Goal: Transaction & Acquisition: Purchase product/service

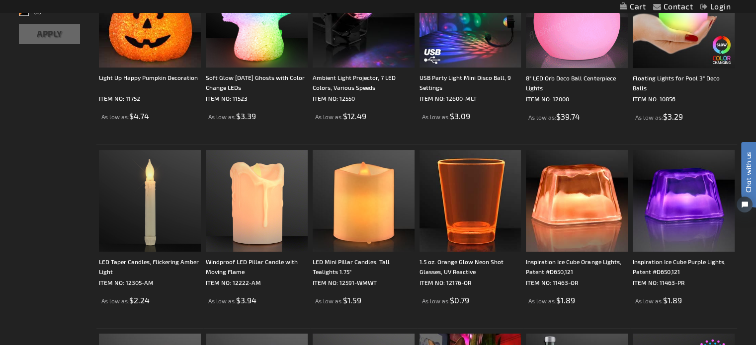
scroll to position [248, 0]
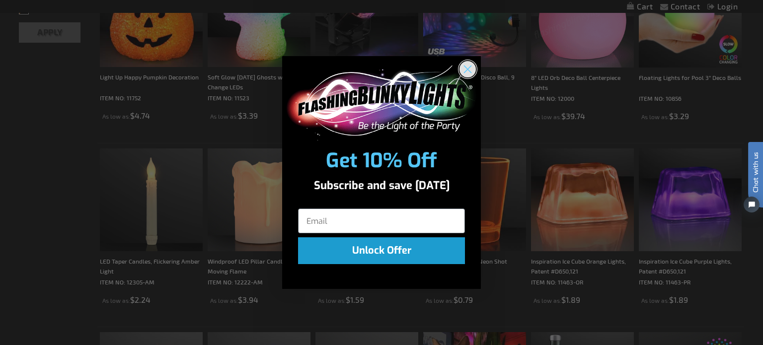
click at [465, 70] on circle "Close dialog" at bounding box center [468, 69] width 16 height 16
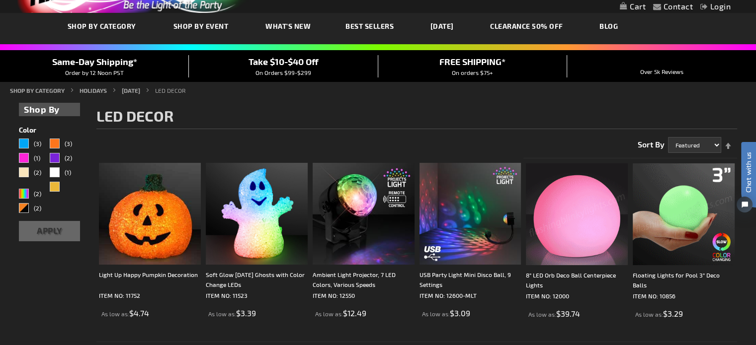
scroll to position [0, 0]
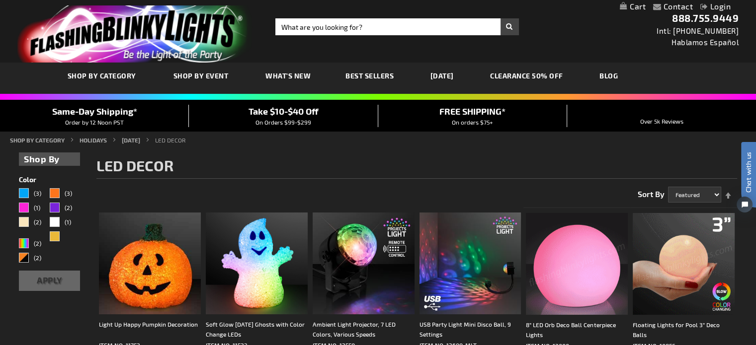
click at [450, 74] on link "[DATE]" at bounding box center [442, 75] width 38 height 33
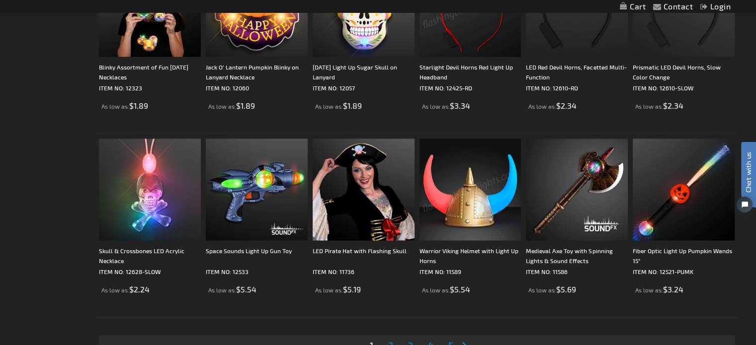
scroll to position [1888, 0]
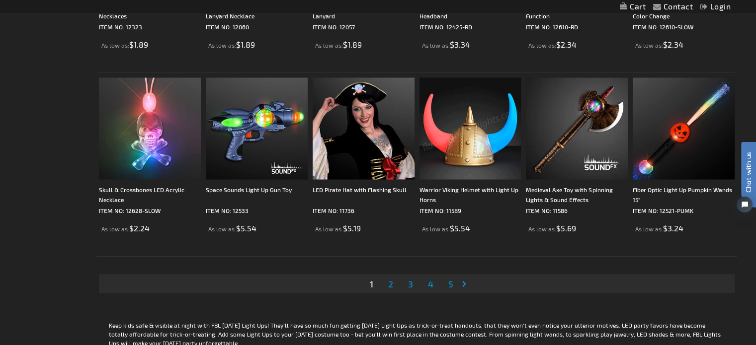
click at [392, 284] on span "2" at bounding box center [390, 283] width 5 height 11
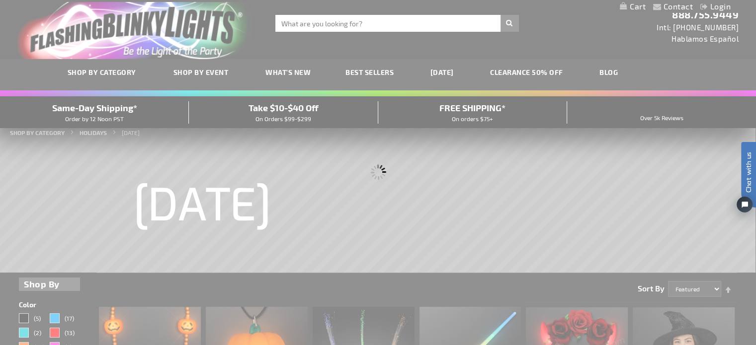
scroll to position [0, 0]
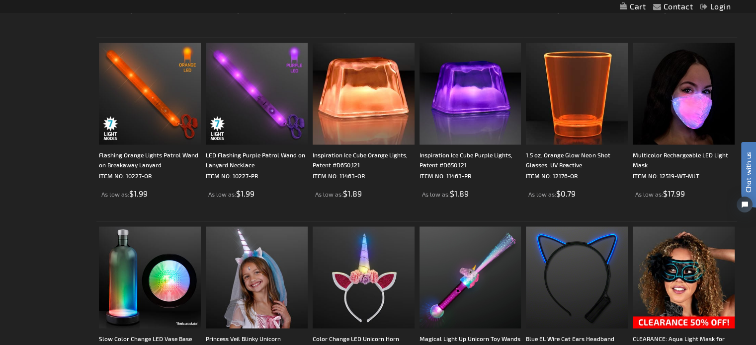
scroll to position [1938, 0]
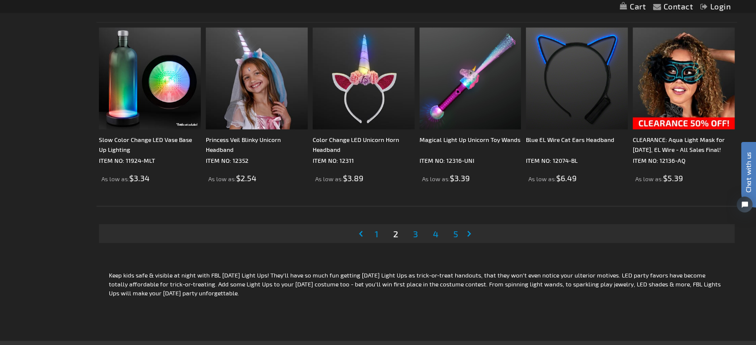
click at [414, 234] on span "3" at bounding box center [415, 234] width 5 height 11
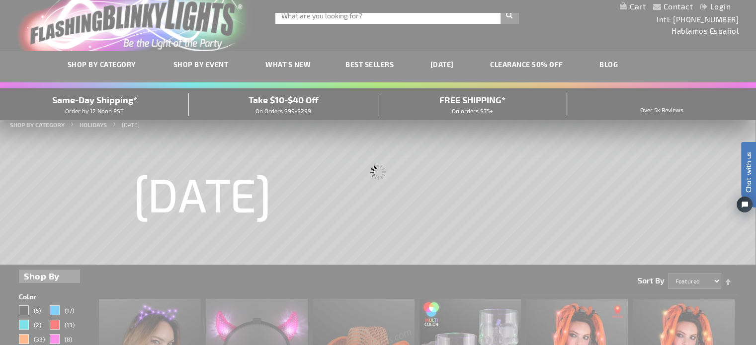
scroll to position [1, 0]
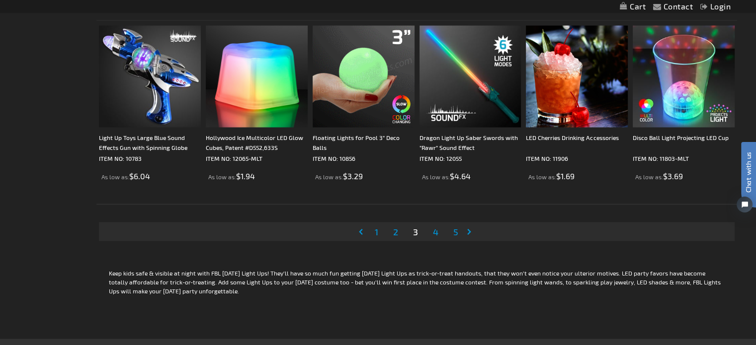
scroll to position [2037, 0]
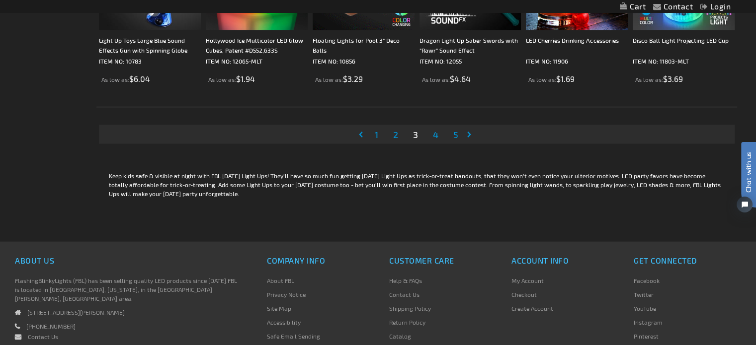
click at [438, 134] on link "Page 4" at bounding box center [435, 134] width 9 height 15
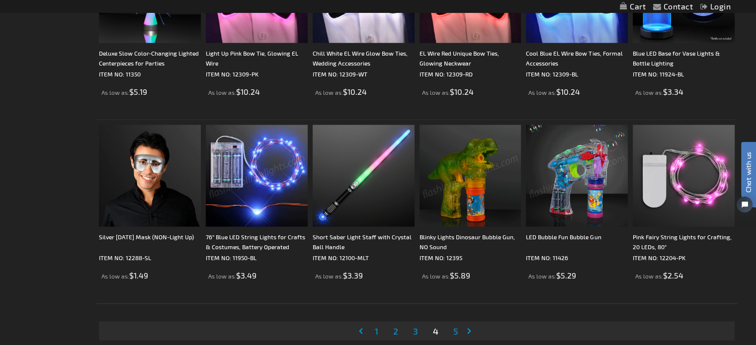
scroll to position [1988, 0]
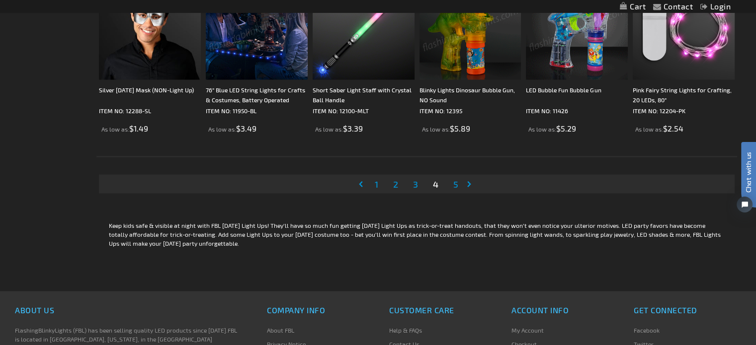
click at [457, 180] on span "5" at bounding box center [455, 184] width 5 height 11
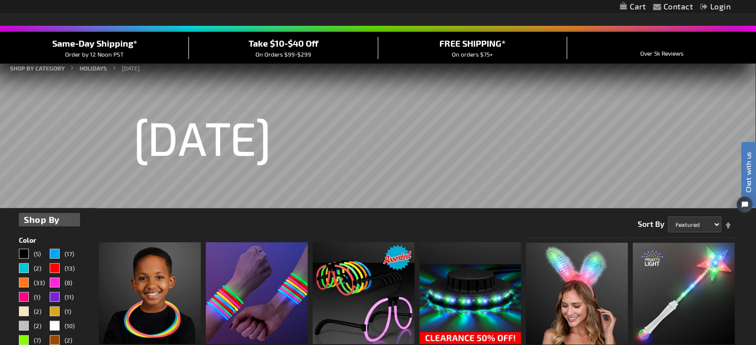
scroll to position [149, 0]
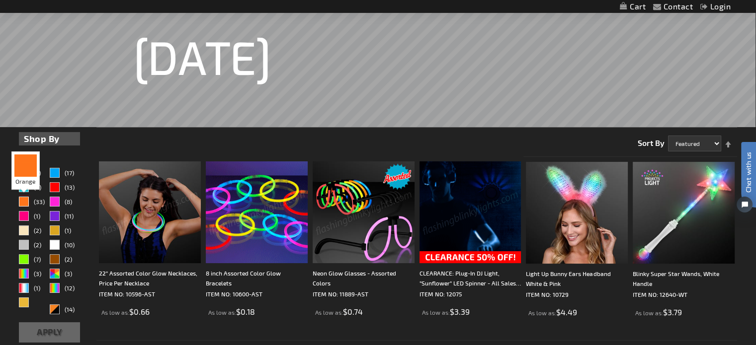
click at [21, 201] on div "Orange" at bounding box center [24, 202] width 10 height 10
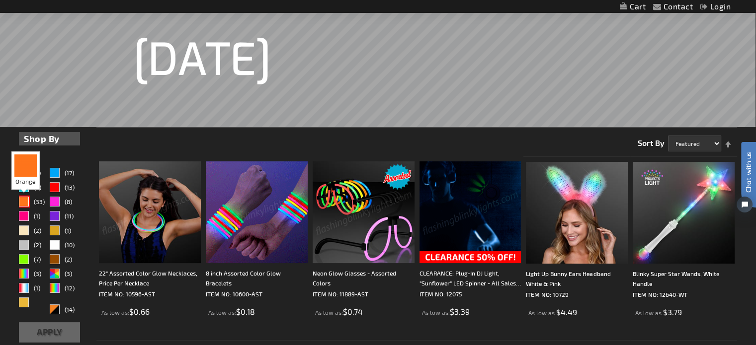
click at [26, 201] on div "Orange" at bounding box center [24, 202] width 10 height 10
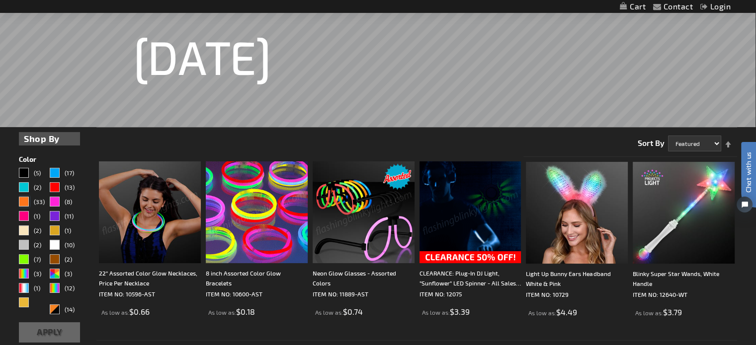
click at [36, 202] on span "(33)" at bounding box center [39, 201] width 11 height 7
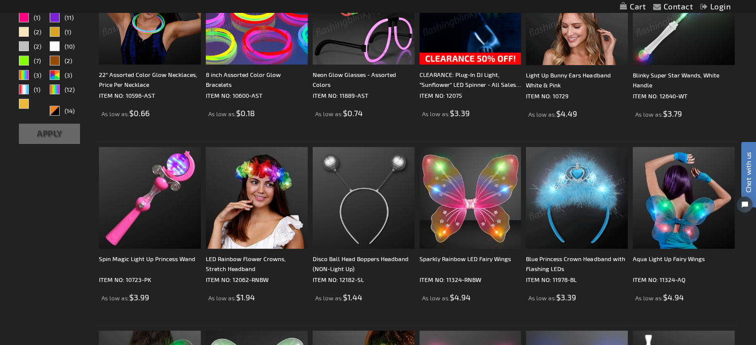
scroll to position [0, 0]
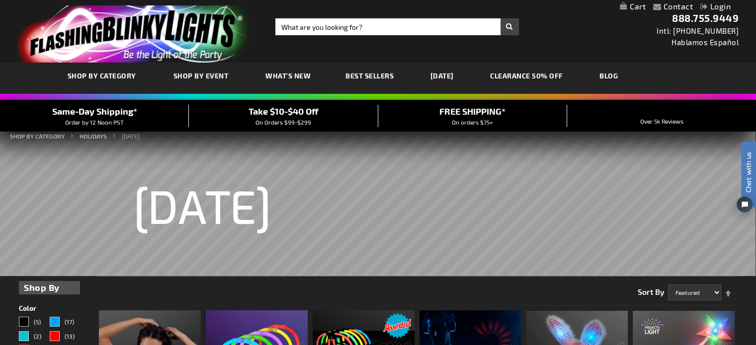
click at [566, 72] on link "CLEARANCE 50% OFF" at bounding box center [527, 75] width 88 height 33
